Goal: Book appointment/travel/reservation

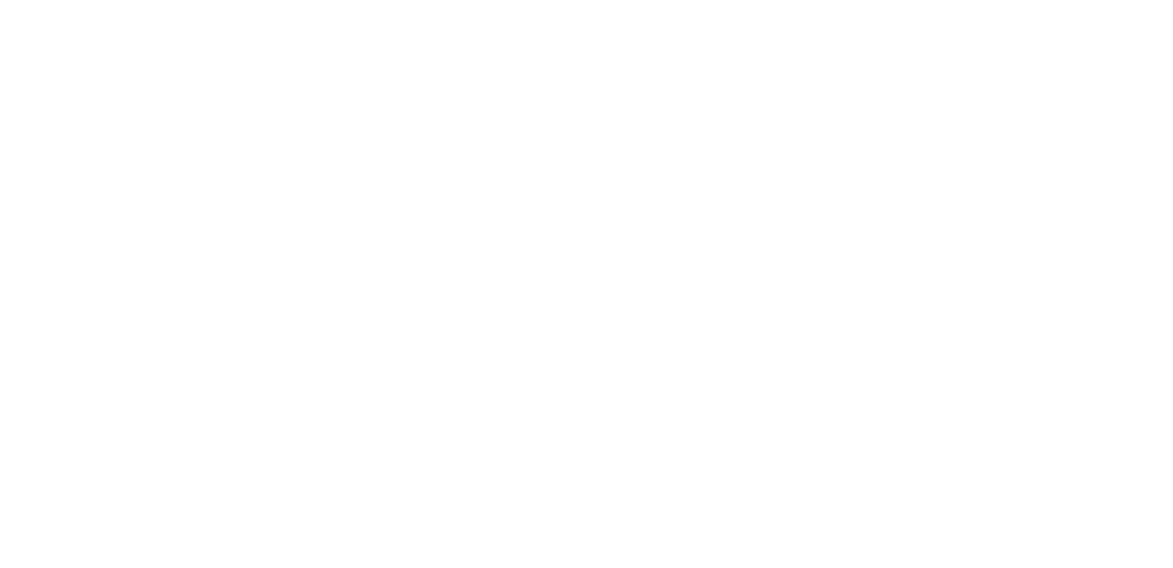
select select "Song"
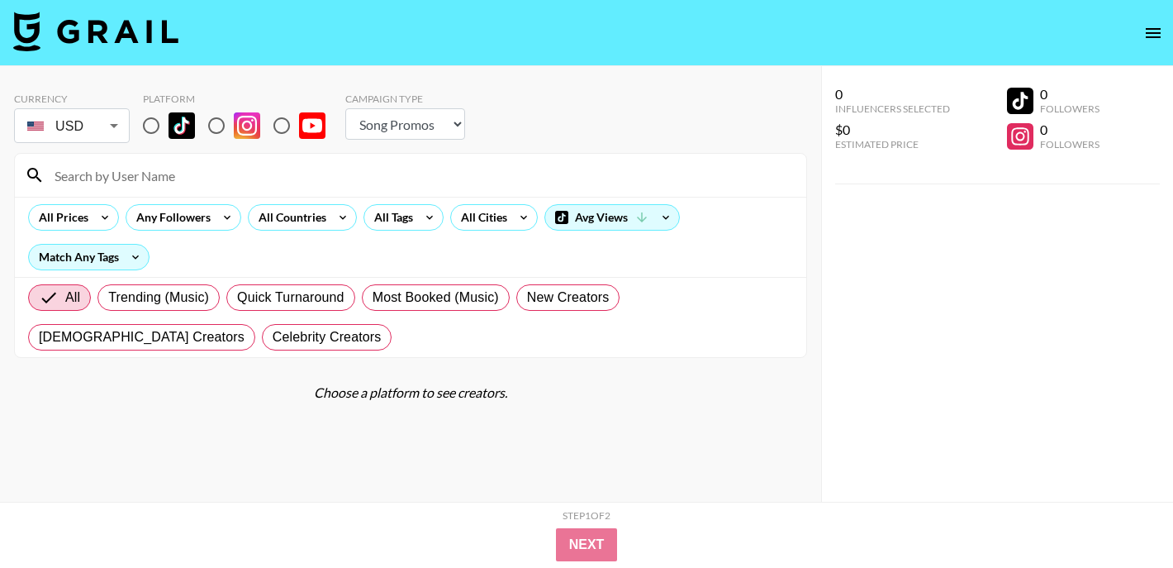
click at [217, 117] on input "radio" at bounding box center [216, 125] width 35 height 35
radio input "true"
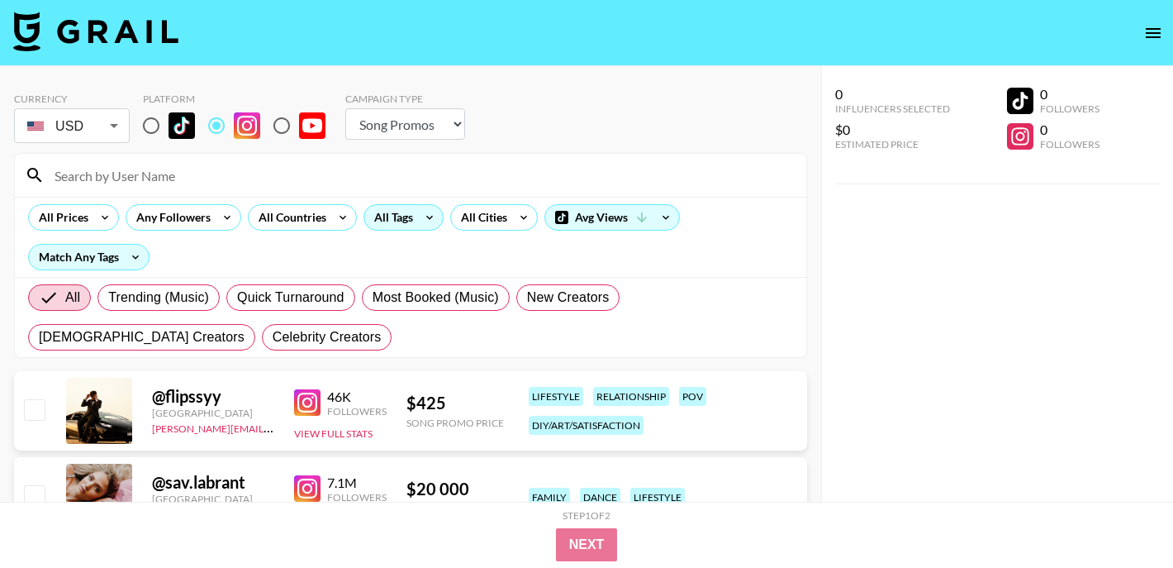
click at [390, 216] on div "All Tags" at bounding box center [390, 217] width 52 height 25
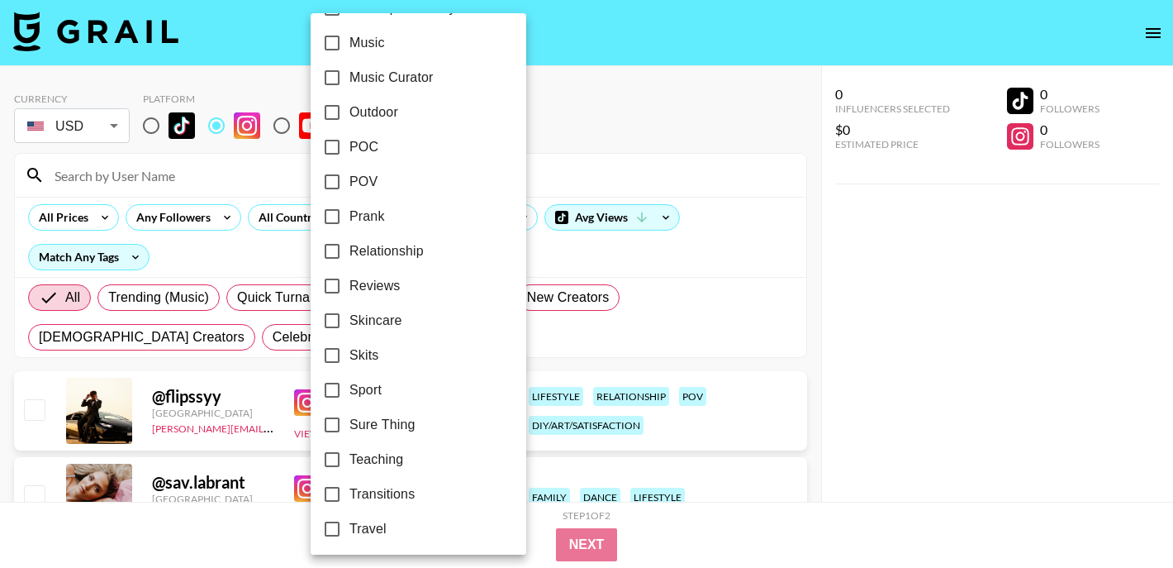
scroll to position [941, 0]
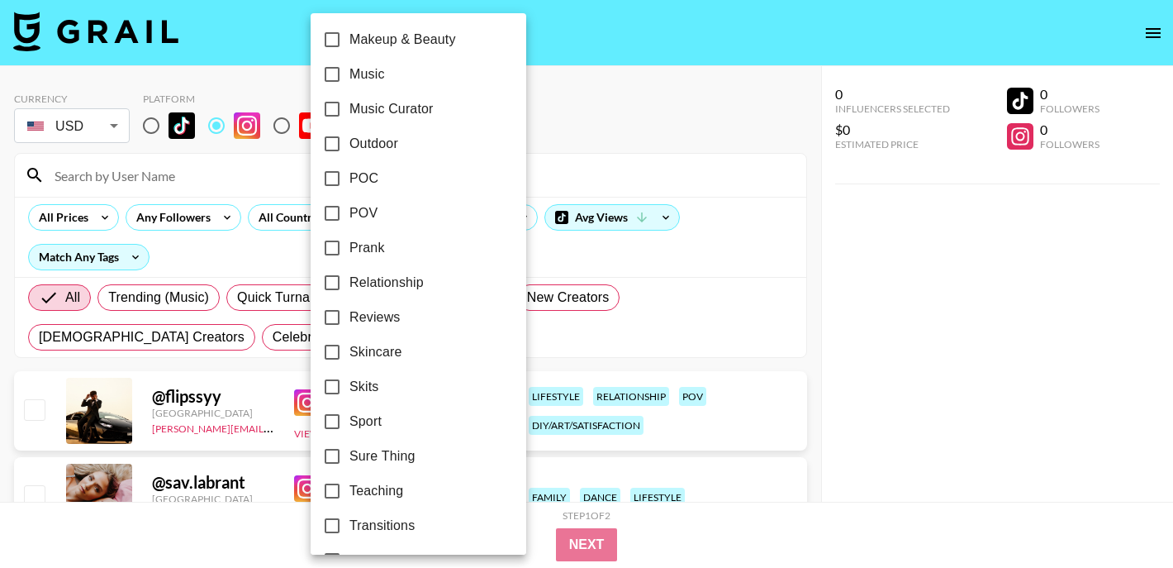
drag, startPoint x: 359, startPoint y: 421, endPoint x: 475, endPoint y: 340, distance: 141.2
click at [359, 421] on span "Sport" at bounding box center [365, 421] width 32 height 20
click at [349, 421] on input "Sport" at bounding box center [332, 421] width 35 height 35
checkbox input "true"
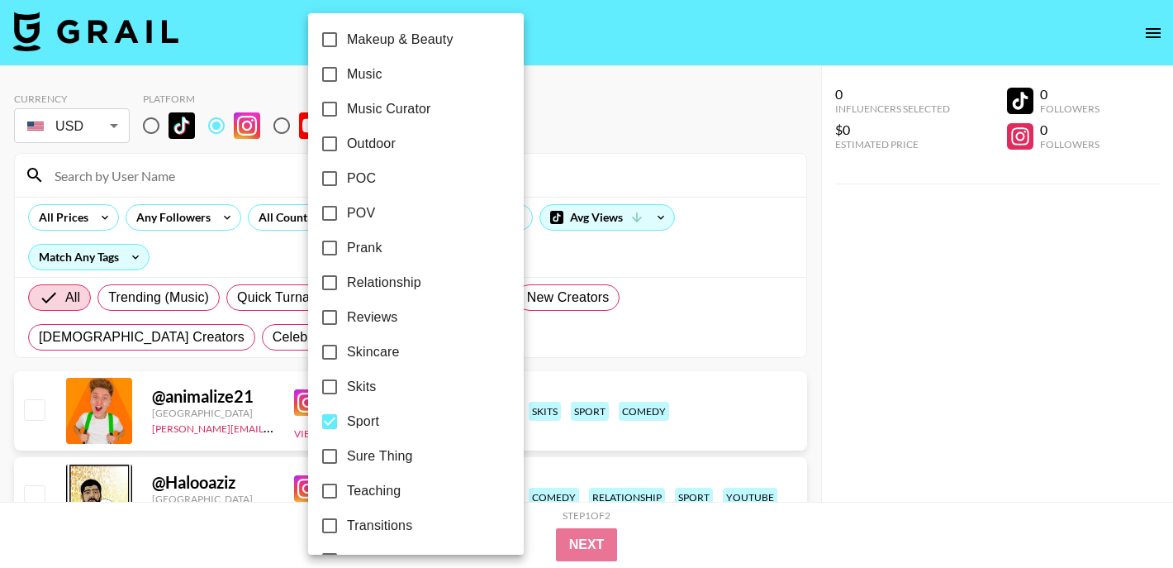
click at [727, 223] on div at bounding box center [586, 284] width 1173 height 568
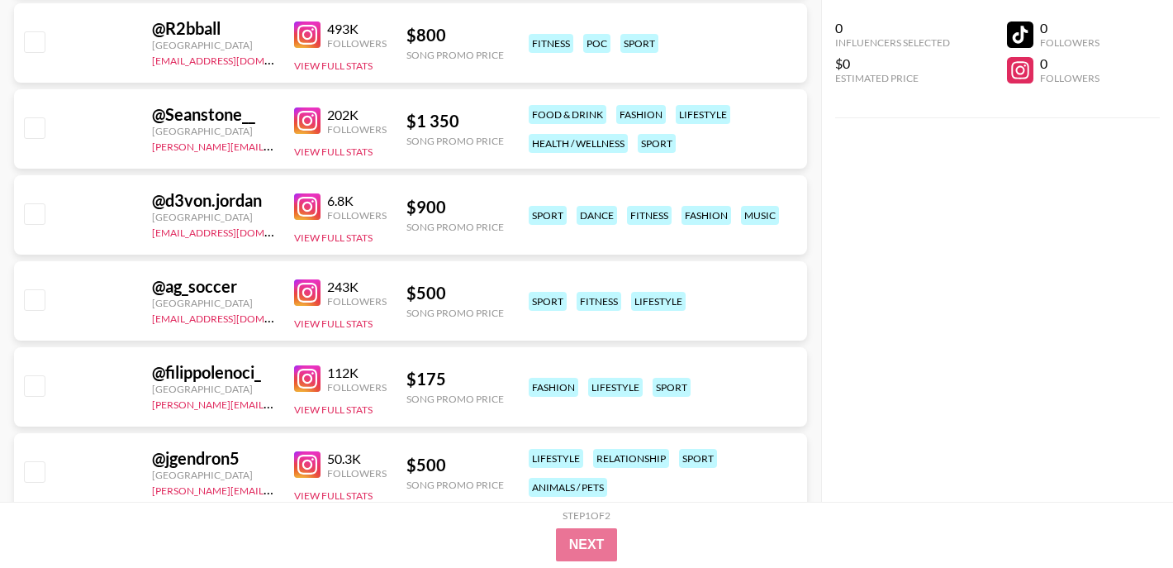
scroll to position [3806, 0]
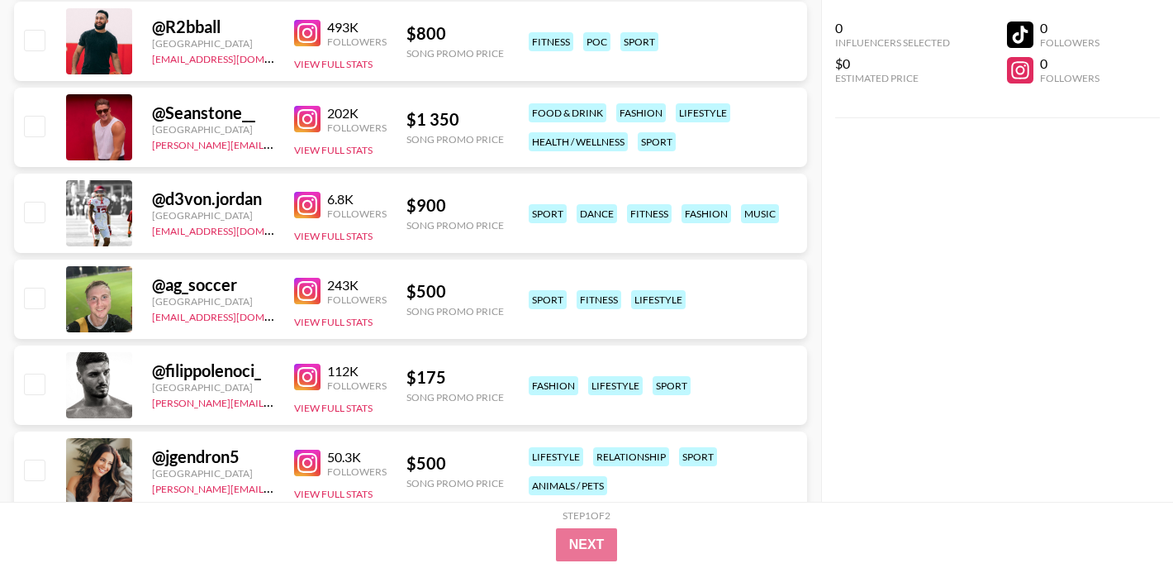
click at [305, 27] on img at bounding box center [307, 33] width 26 height 26
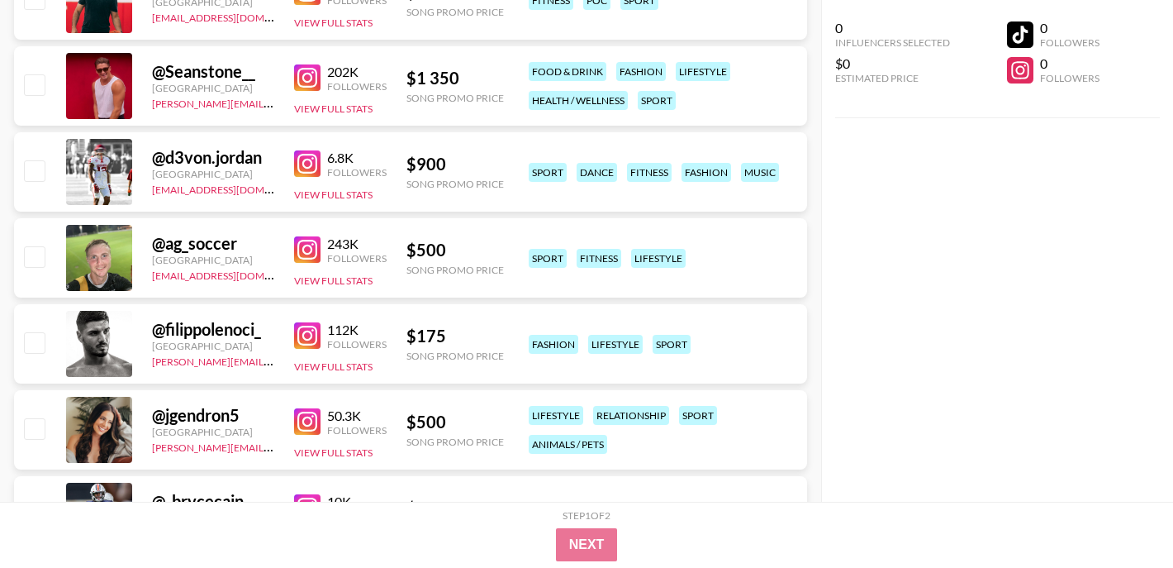
click at [305, 245] on img at bounding box center [307, 249] width 26 height 26
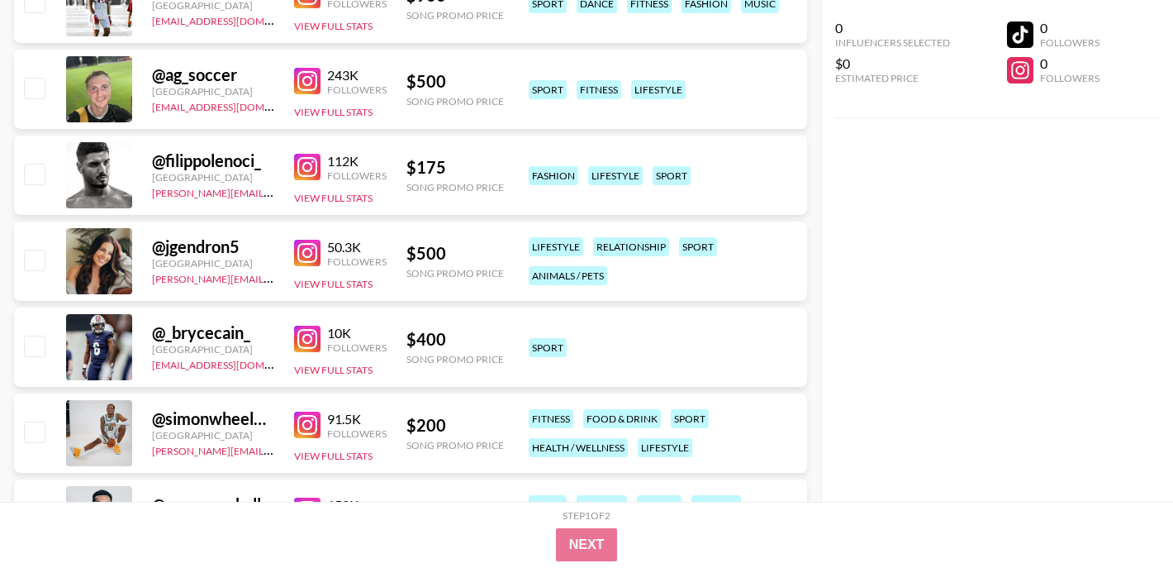
scroll to position [4138, 0]
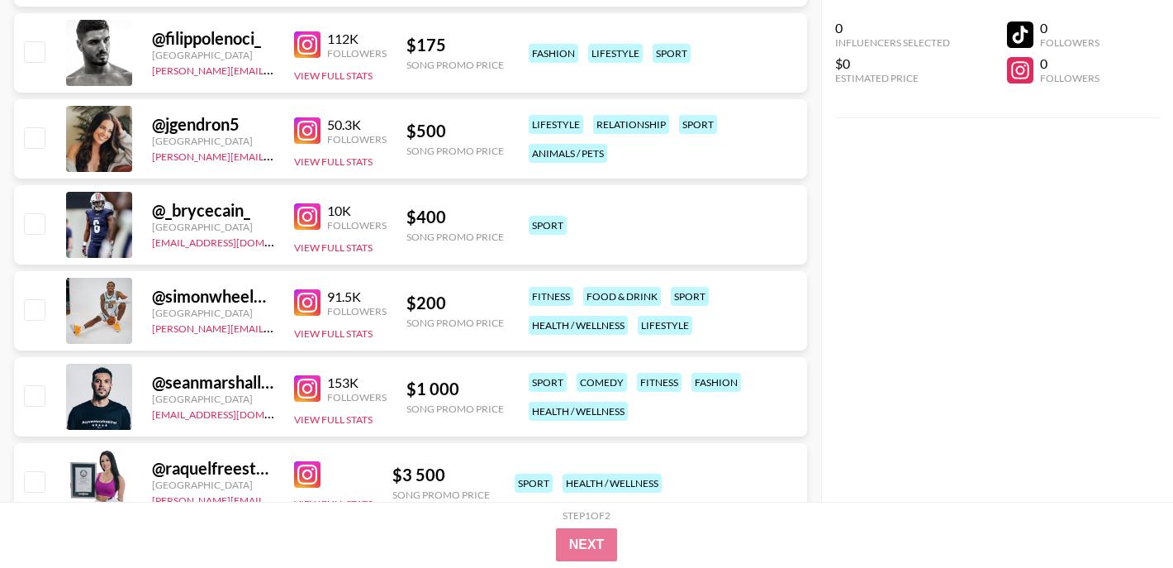
click at [303, 218] on img at bounding box center [307, 216] width 26 height 26
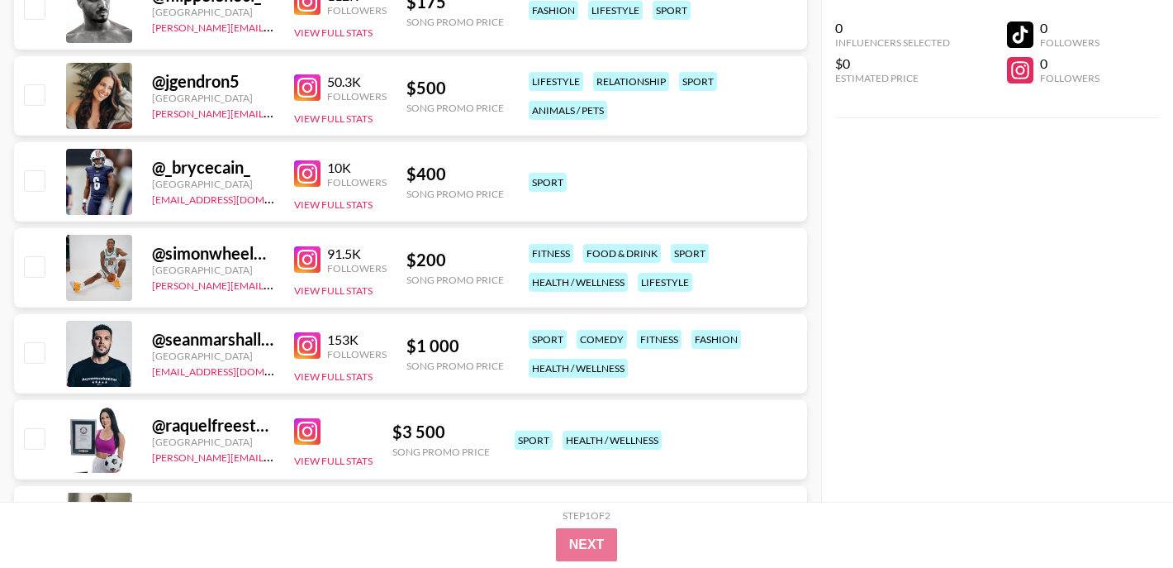
scroll to position [4211, 0]
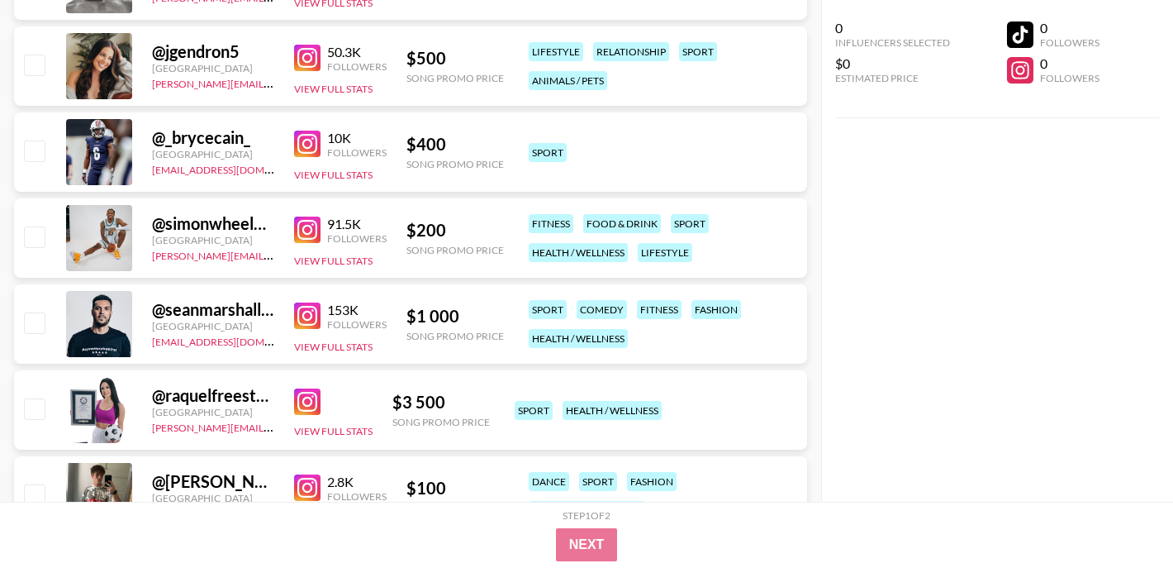
click at [305, 228] on img at bounding box center [307, 229] width 26 height 26
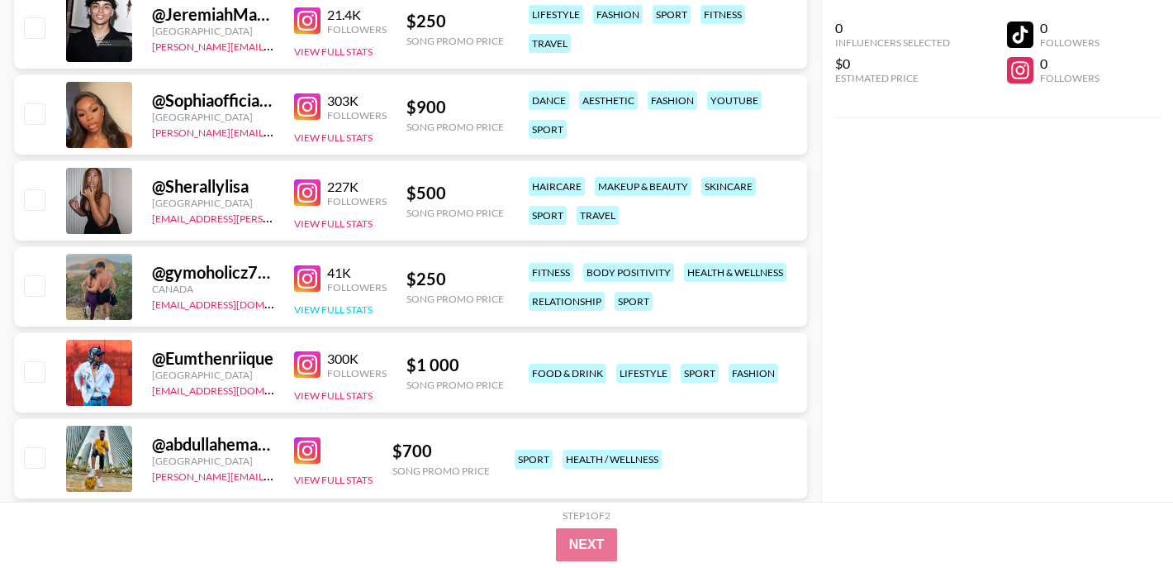
scroll to position [5123, 0]
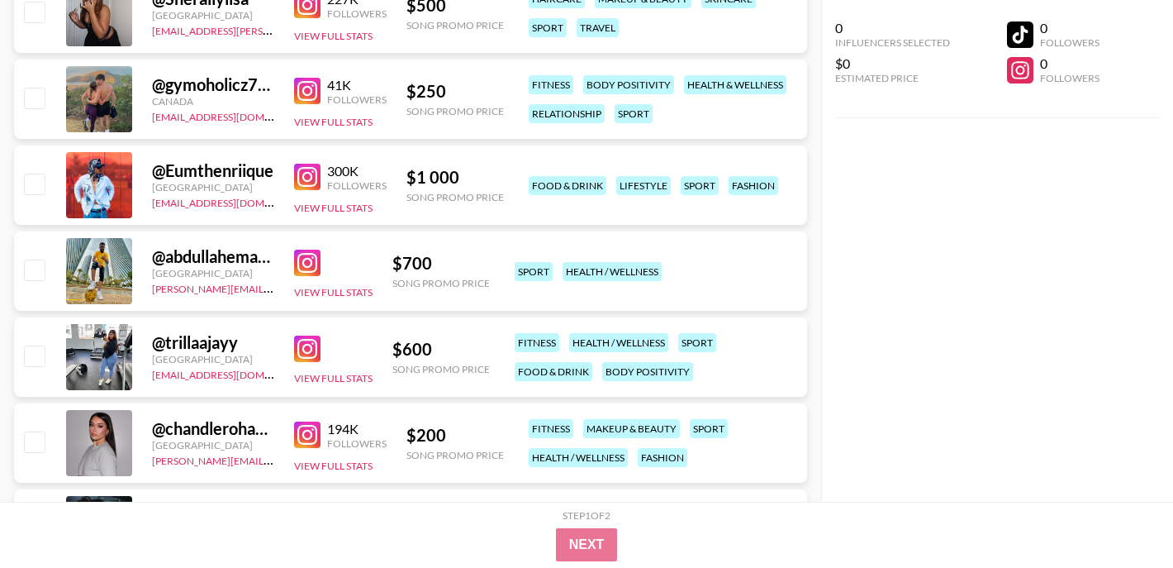
click at [312, 259] on img at bounding box center [307, 262] width 26 height 26
